Goal: Check status: Check status

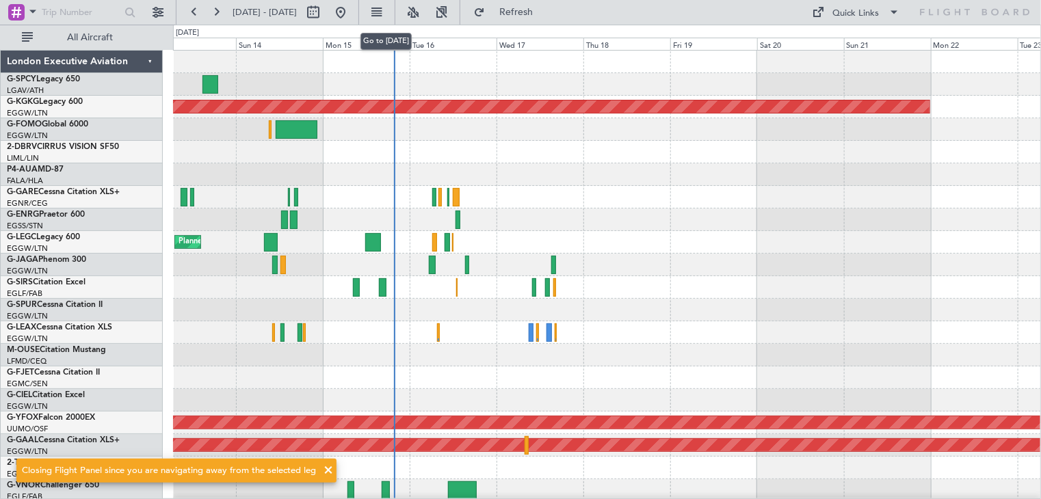
click at [352, 14] on button at bounding box center [341, 12] width 22 height 22
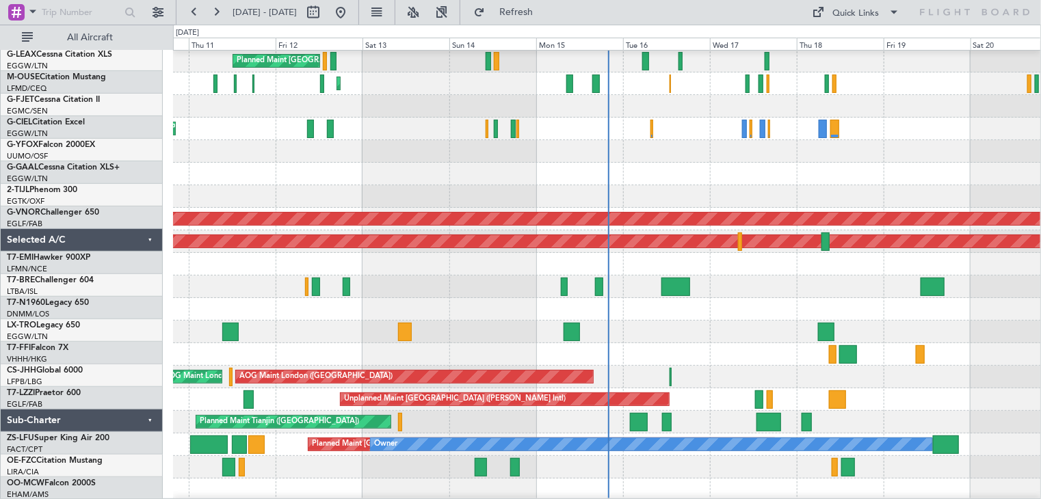
scroll to position [202, 0]
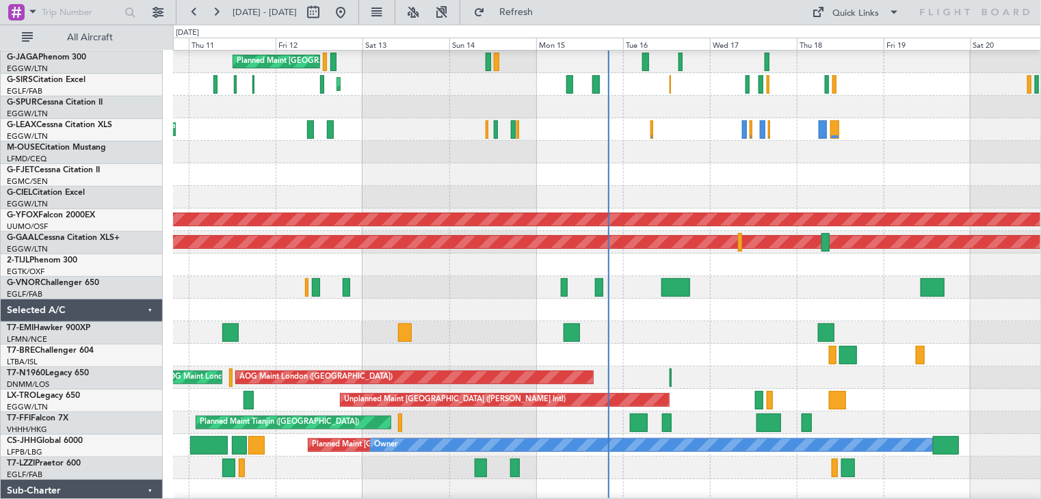
click at [739, 326] on div "Planned Maint [GEOGRAPHIC_DATA]" at bounding box center [607, 333] width 868 height 23
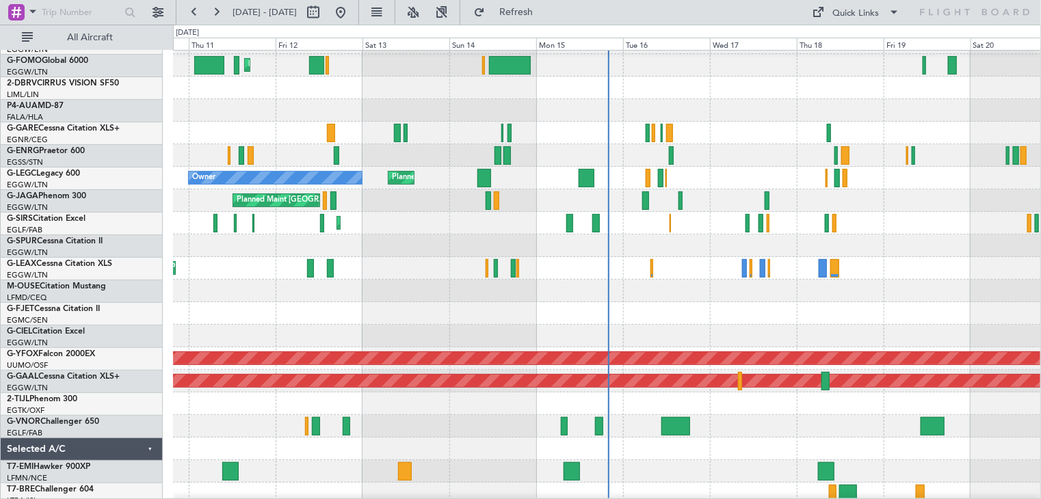
scroll to position [63, 0]
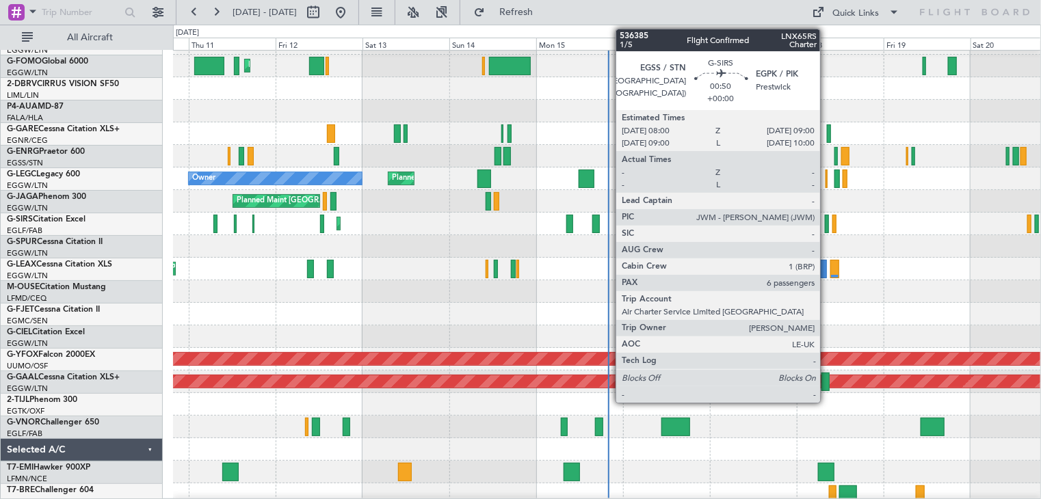
click at [826, 231] on div at bounding box center [827, 224] width 4 height 18
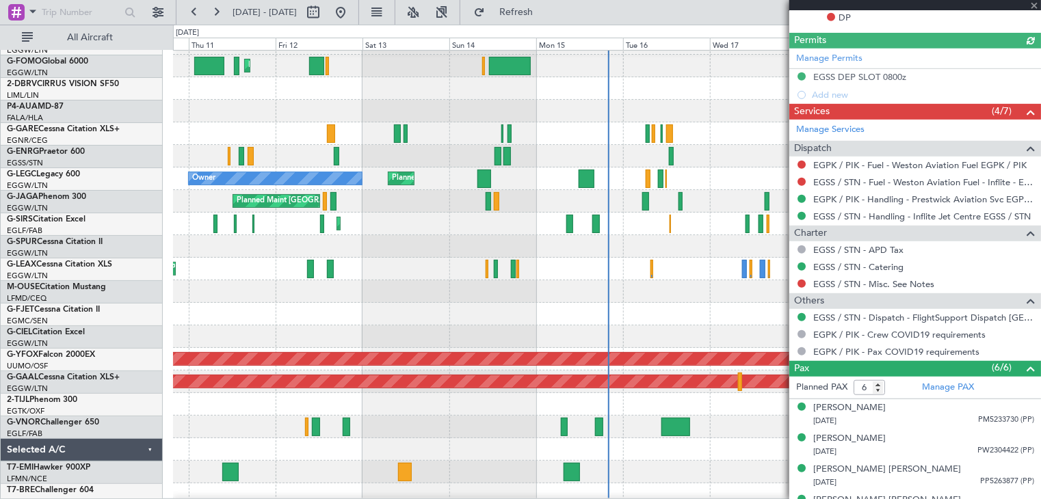
scroll to position [357, 0]
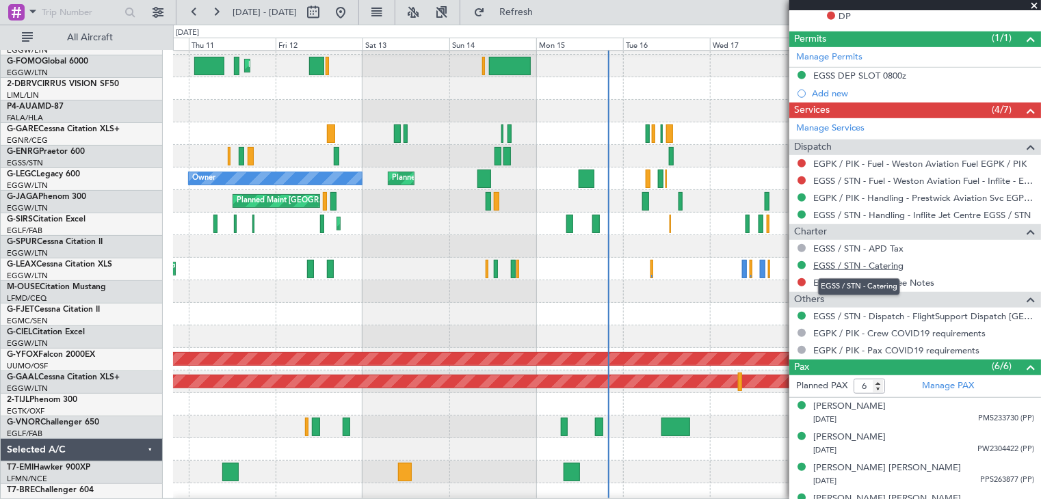
click at [879, 263] on link "EGSS / STN - Catering" at bounding box center [858, 266] width 90 height 12
click at [545, 12] on span "Refresh" at bounding box center [516, 13] width 57 height 10
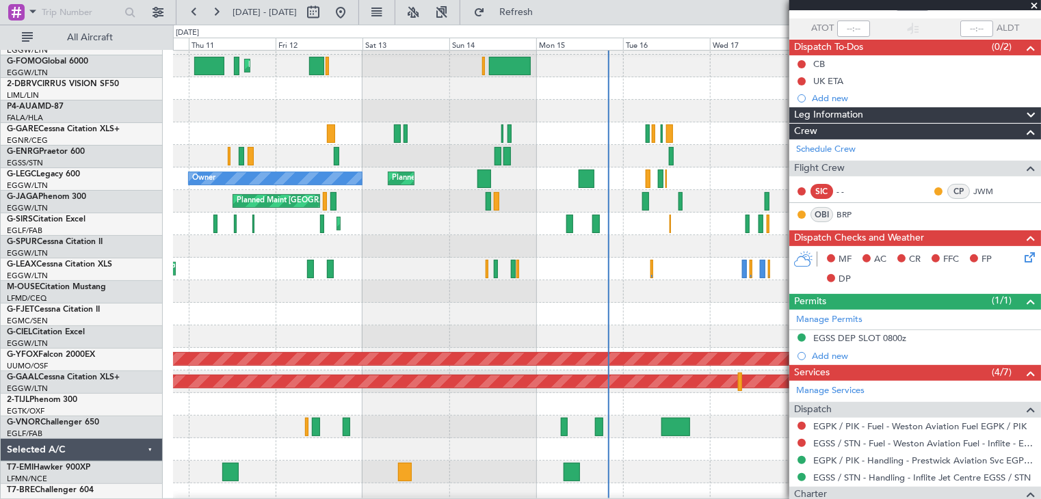
scroll to position [0, 0]
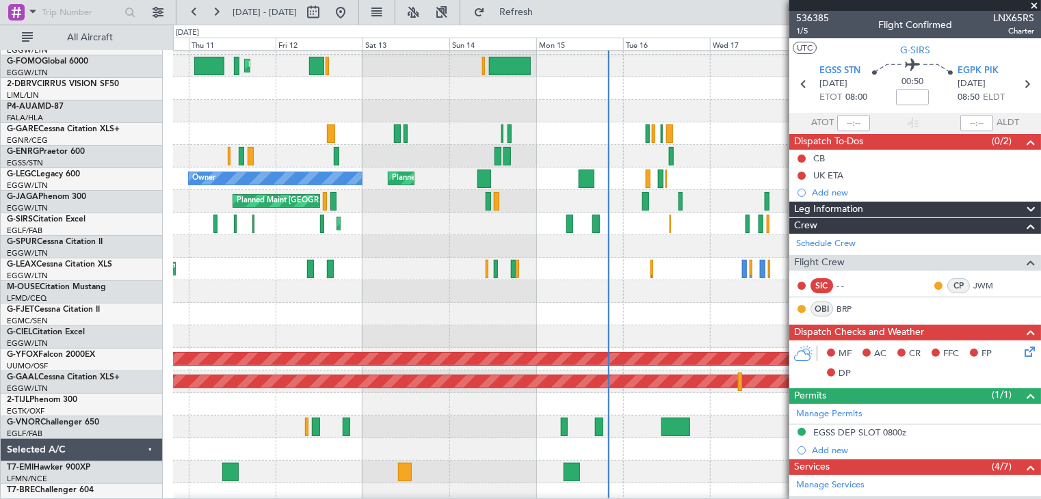
click at [1034, 6] on span at bounding box center [1034, 6] width 14 height 12
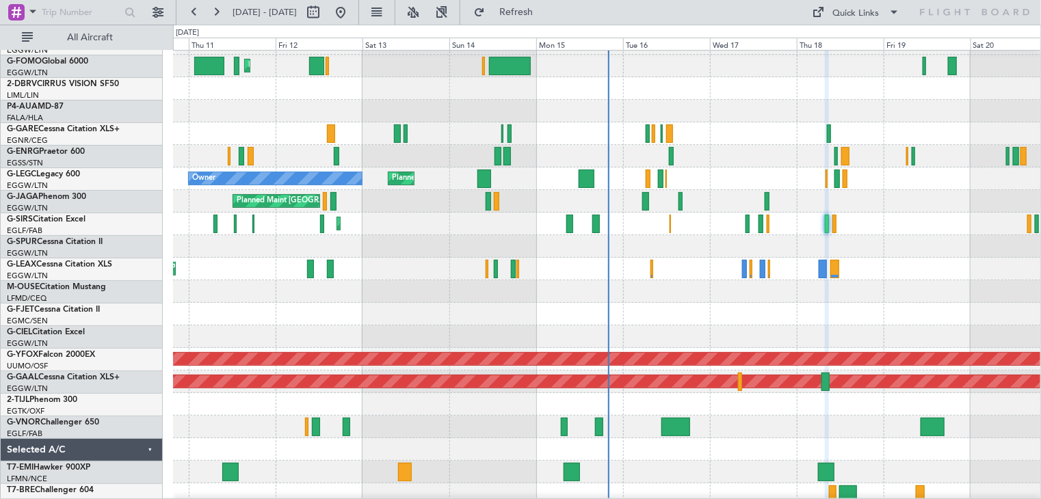
type input "0"
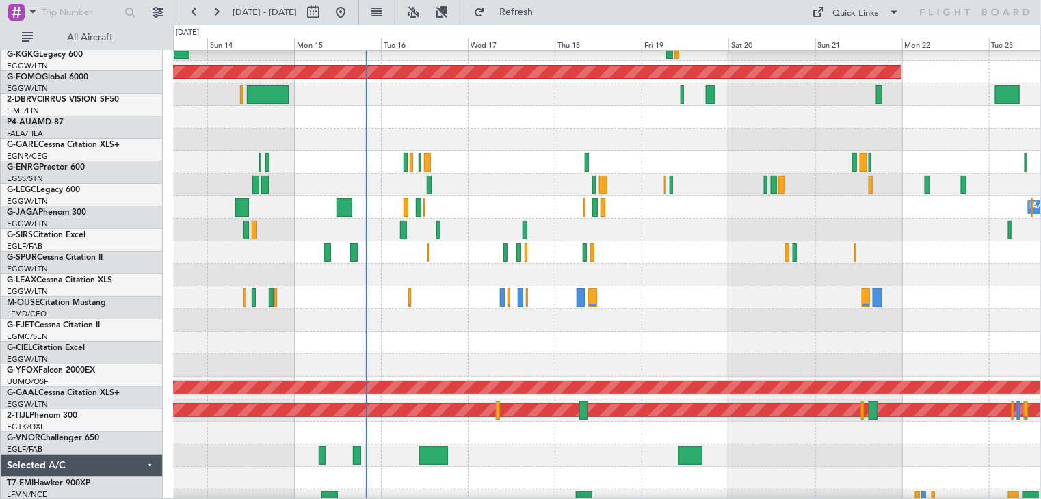
click at [453, 332] on div at bounding box center [607, 343] width 868 height 23
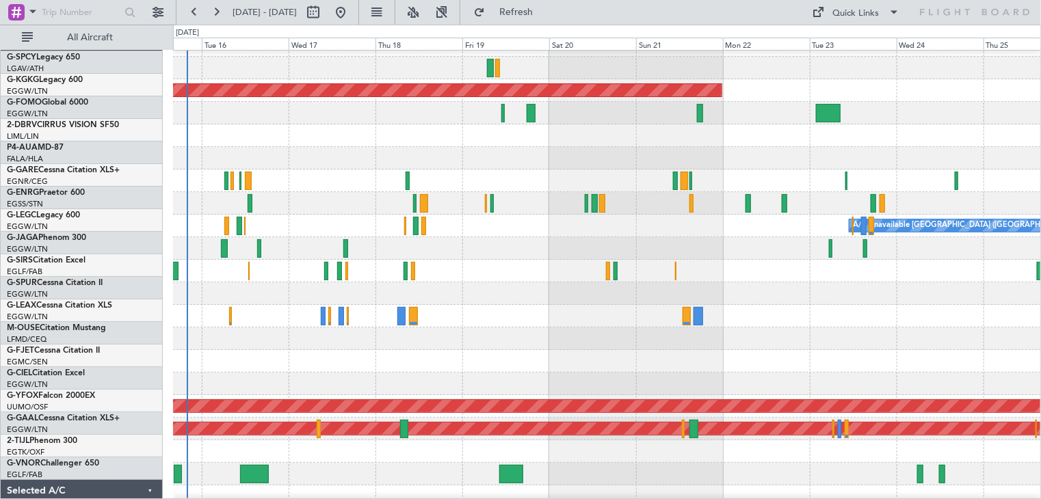
scroll to position [16, 0]
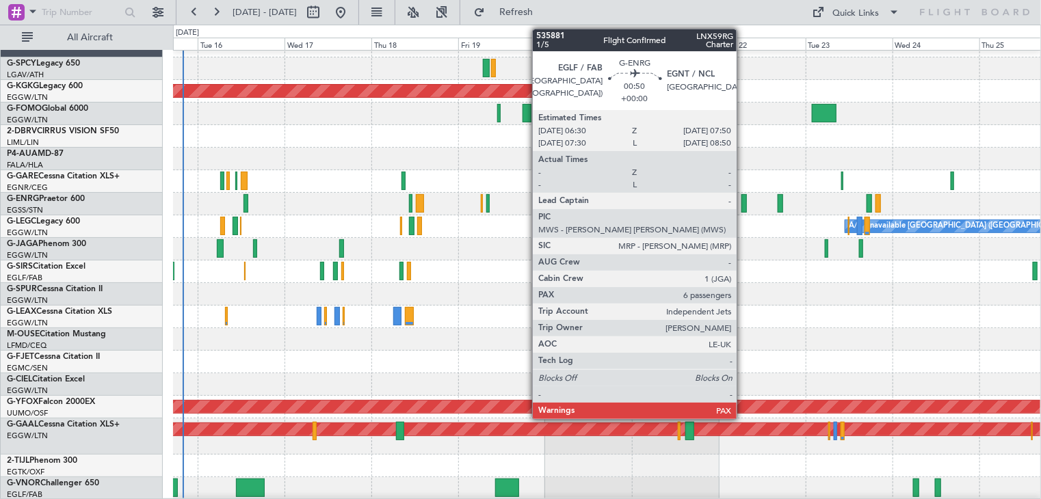
click at [743, 211] on div at bounding box center [744, 203] width 5 height 18
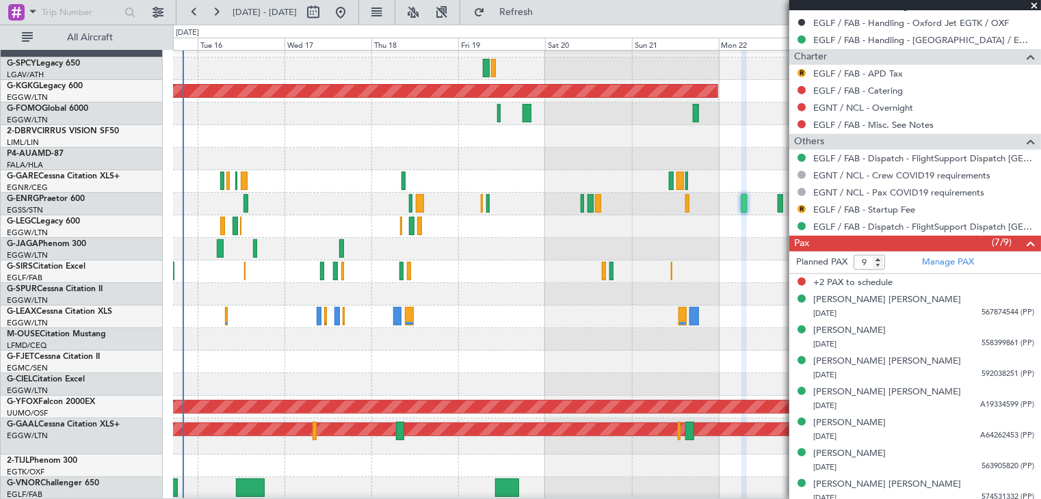
scroll to position [571, 0]
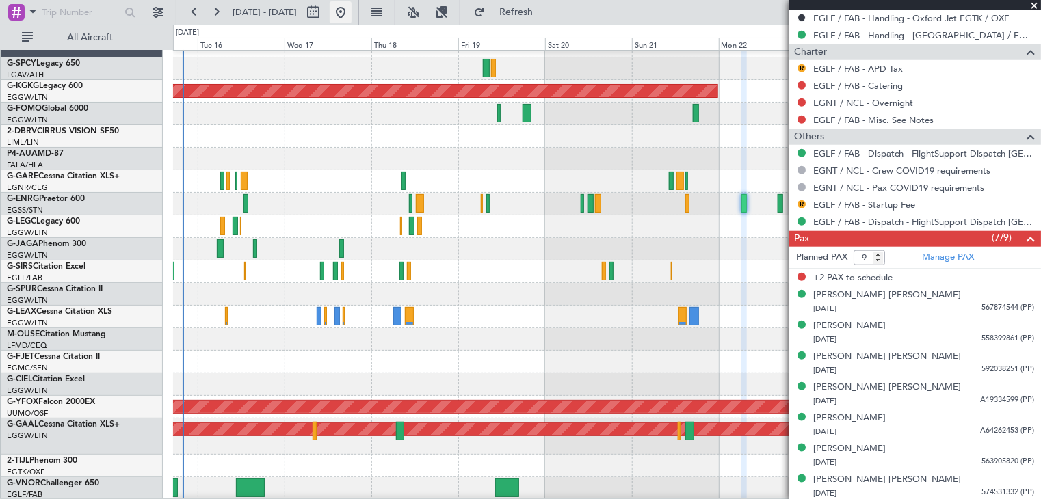
click at [352, 14] on button at bounding box center [341, 12] width 22 height 22
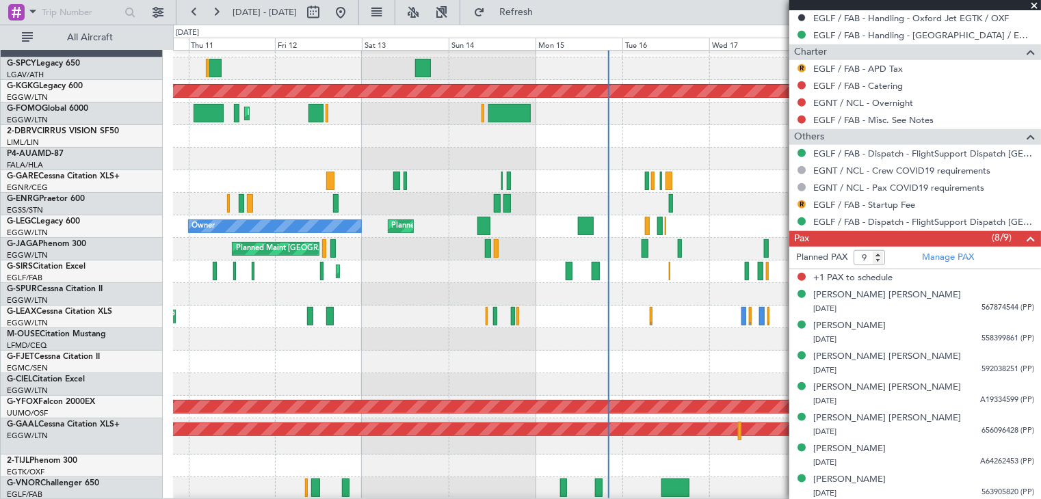
click at [1039, 5] on span at bounding box center [1034, 6] width 14 height 12
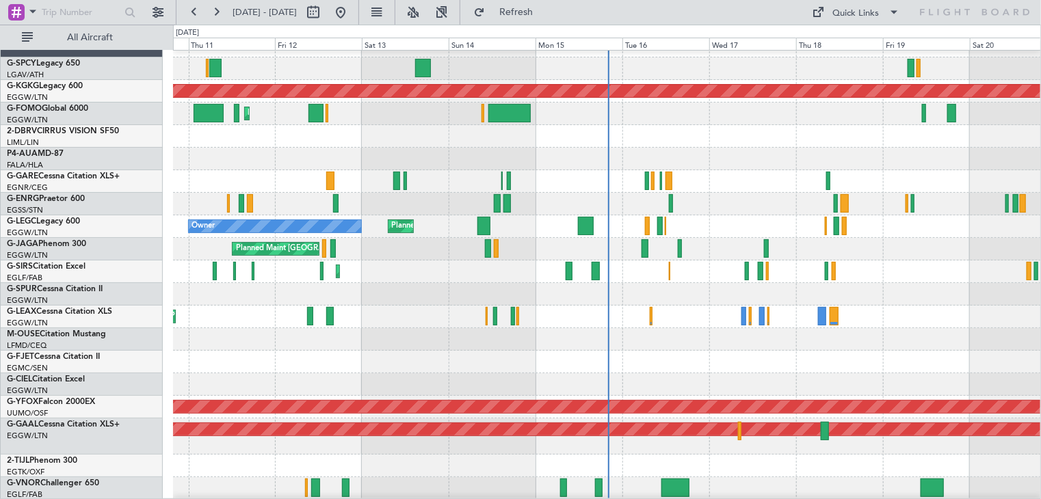
type input "0"
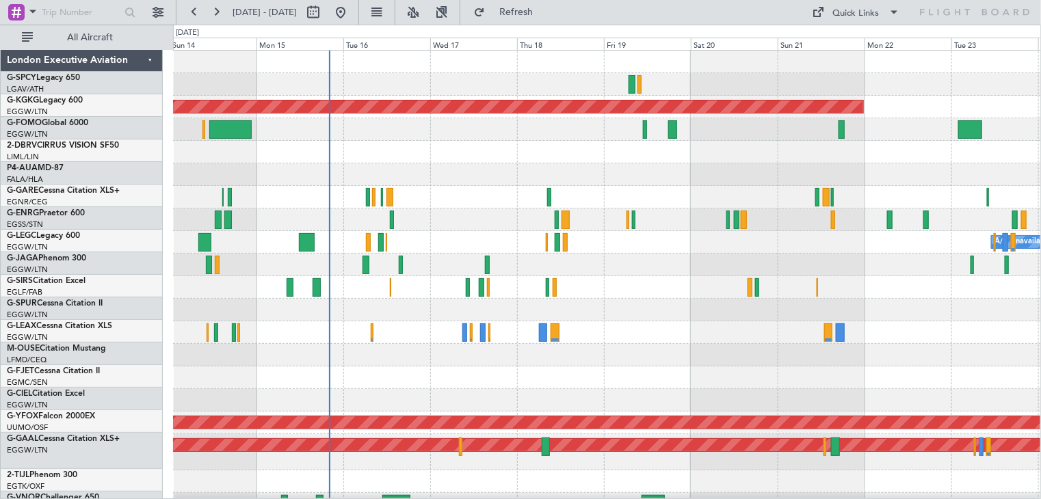
scroll to position [0, 0]
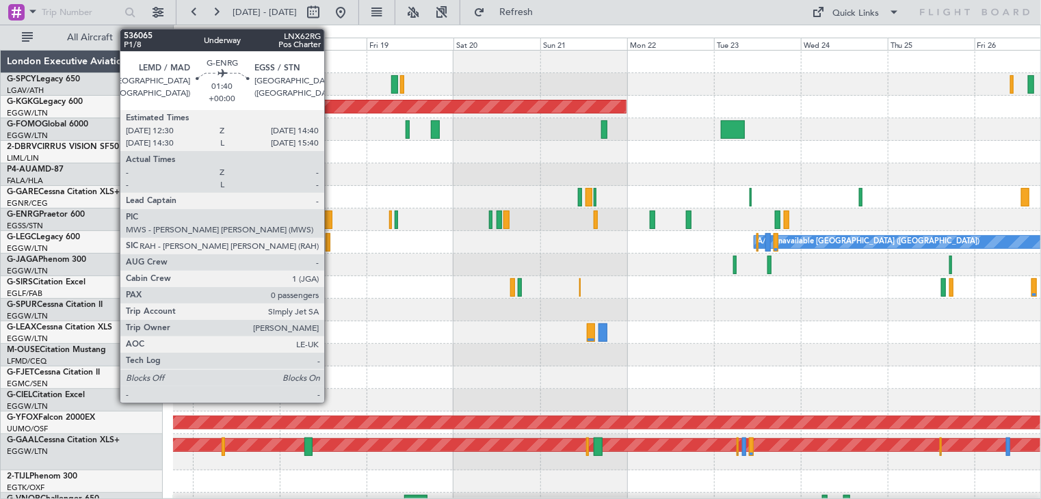
click at [330, 222] on div at bounding box center [328, 220] width 8 height 18
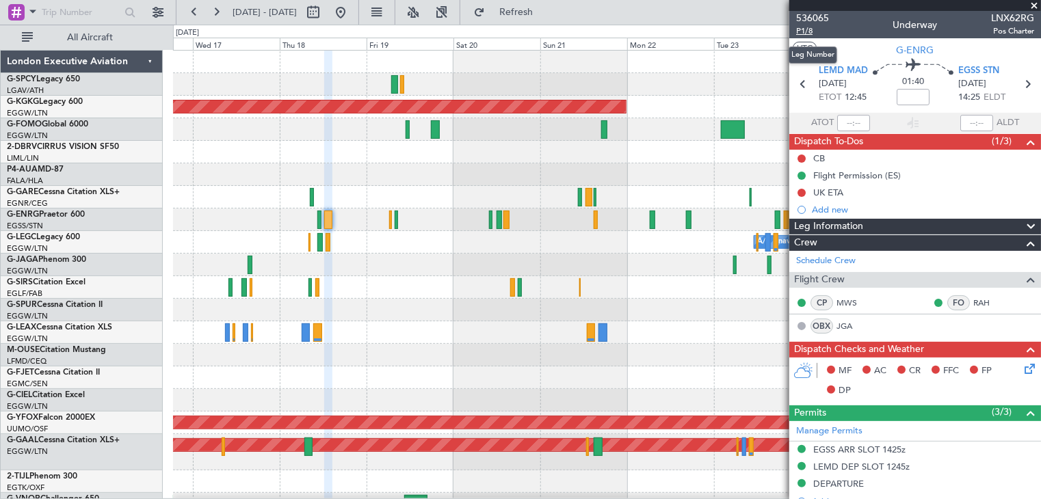
click at [810, 28] on span "P1/8" at bounding box center [812, 31] width 33 height 12
click at [549, 19] on button "Refresh" at bounding box center [508, 12] width 82 height 22
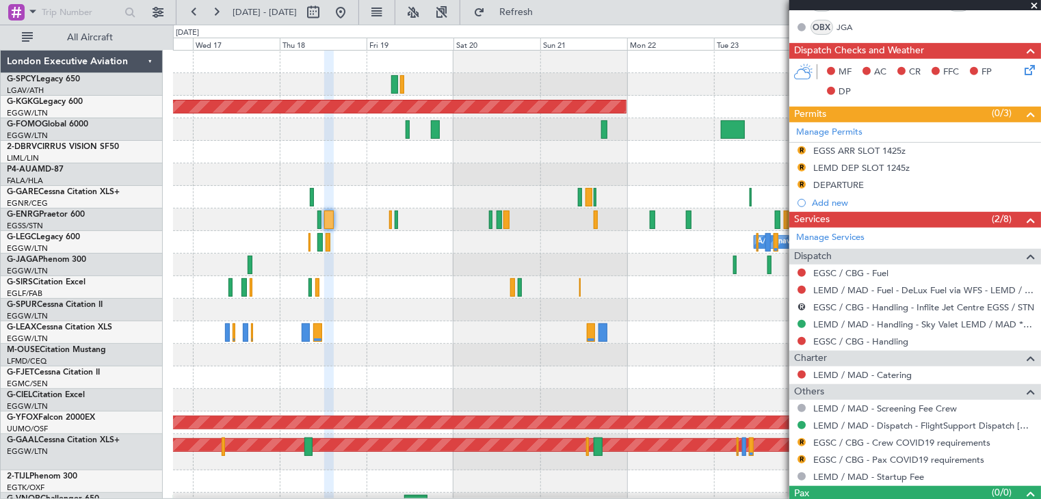
scroll to position [345, 0]
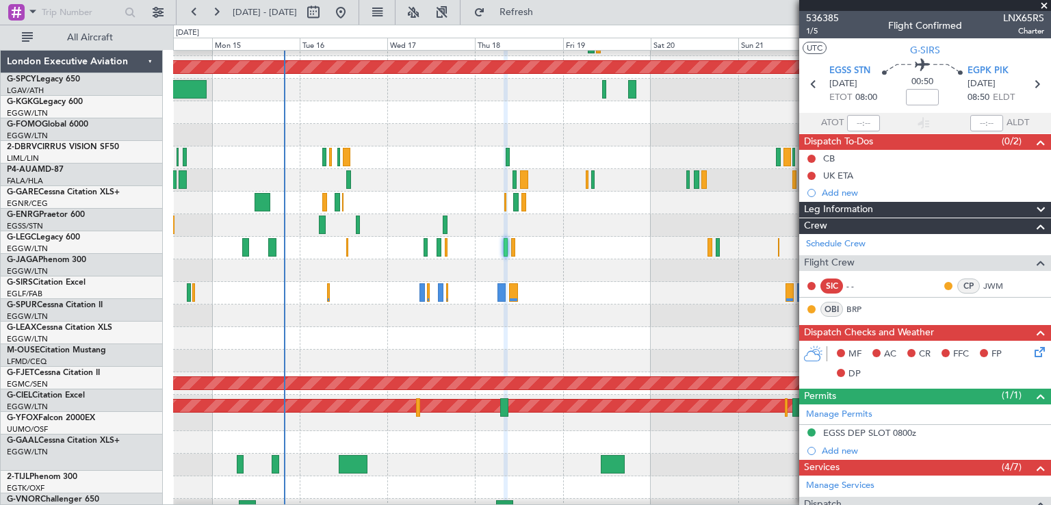
scroll to position [40, 0]
